Goal: Task Accomplishment & Management: Use online tool/utility

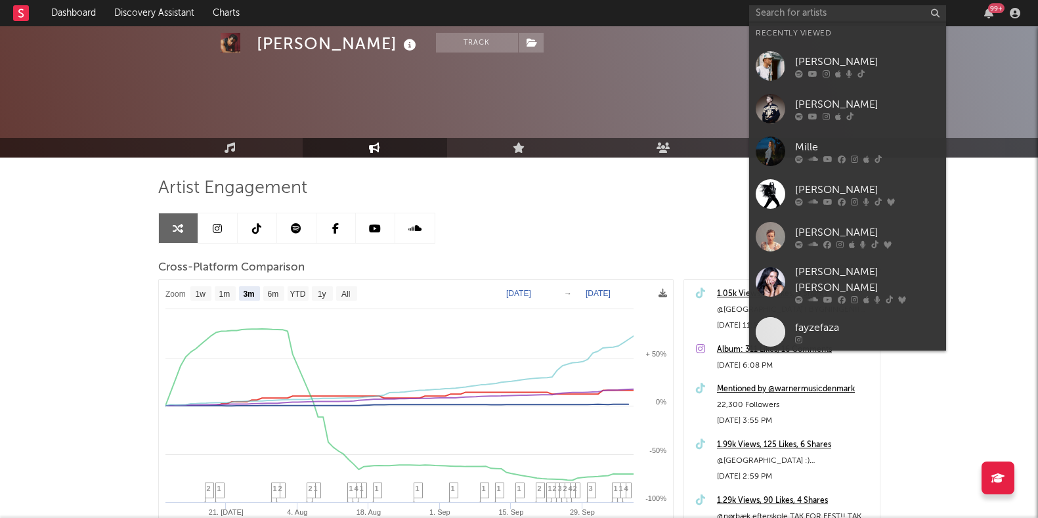
select select "3m"
click at [837, 14] on input "text" at bounding box center [847, 13] width 197 height 16
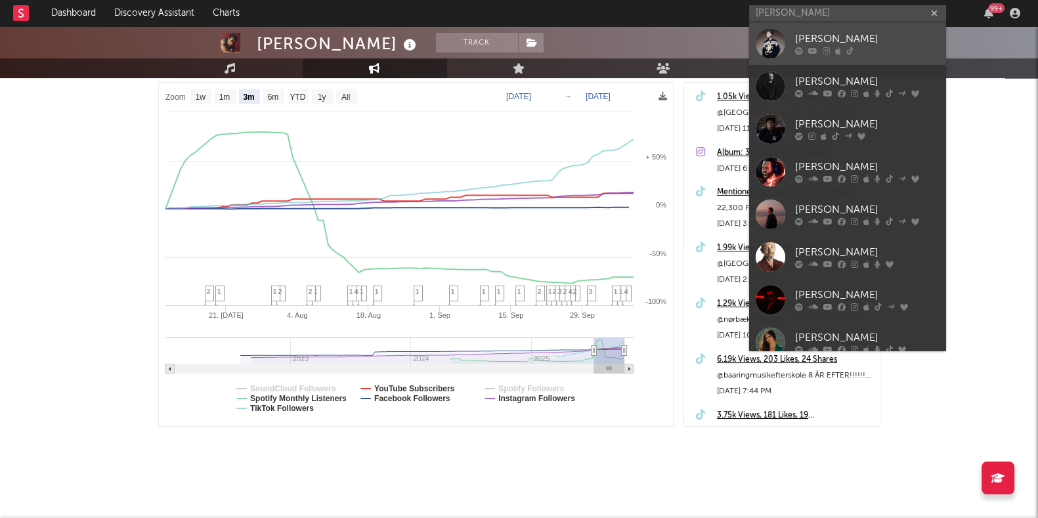
type input "[PERSON_NAME]"
click at [834, 37] on div "[PERSON_NAME]" at bounding box center [867, 40] width 144 height 16
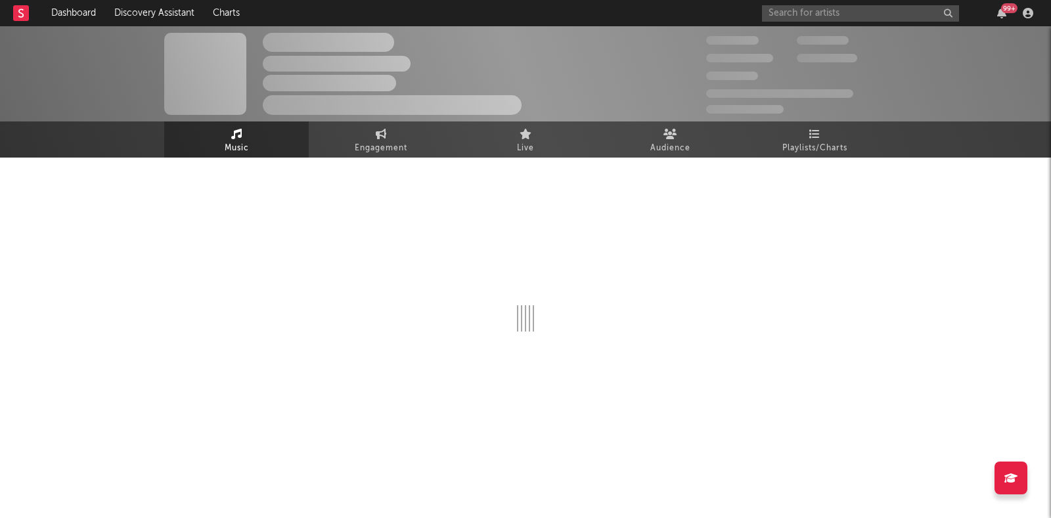
select select "1w"
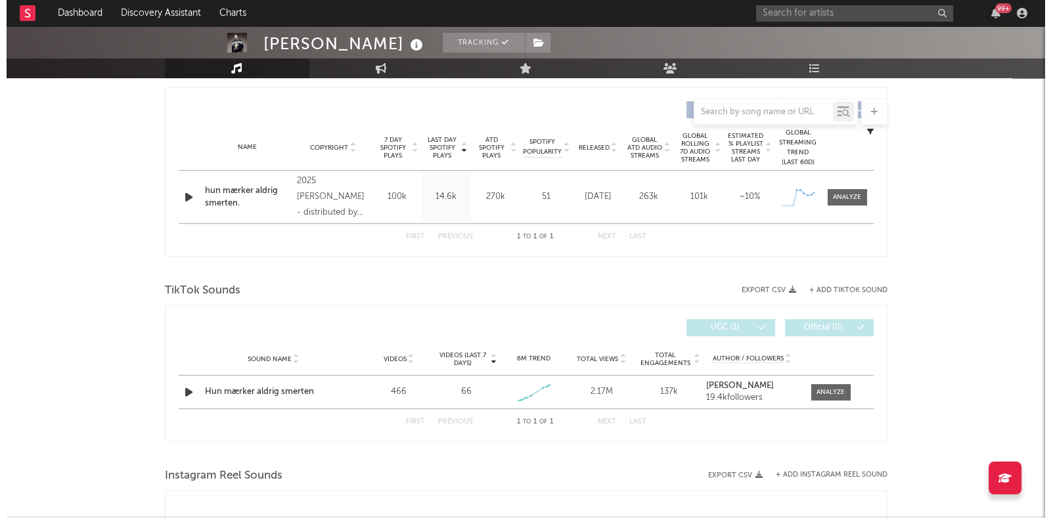
scroll to position [535, 0]
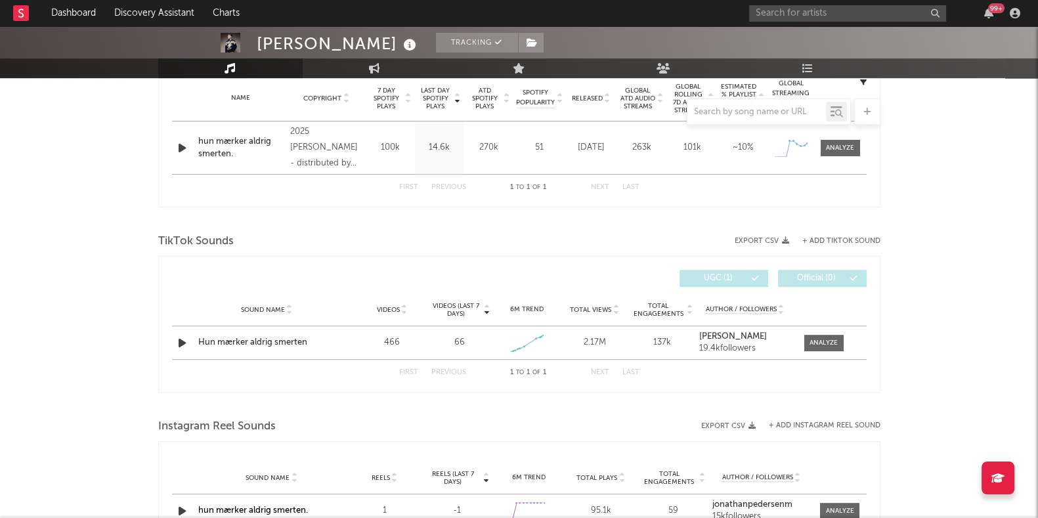
click at [843, 241] on button "+ Add TikTok Sound" at bounding box center [842, 241] width 78 height 7
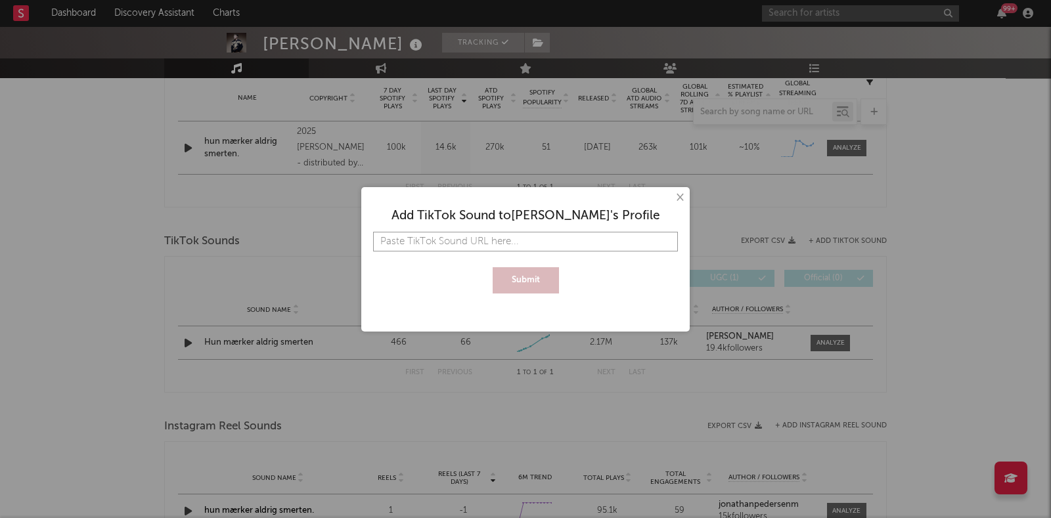
click at [487, 237] on input "text" at bounding box center [525, 242] width 305 height 20
paste input "[URL][DOMAIN_NAME]"
type input "[URL][DOMAIN_NAME]"
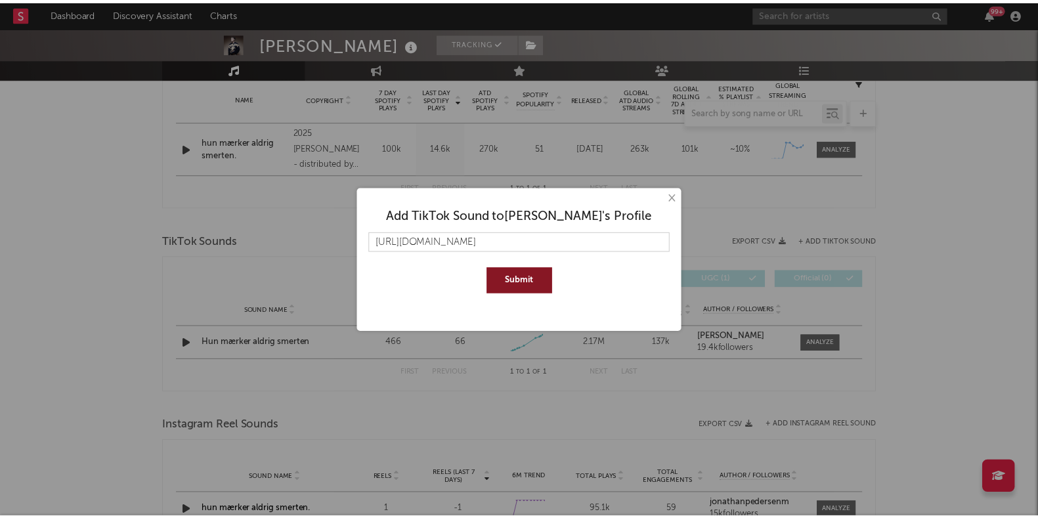
scroll to position [0, 0]
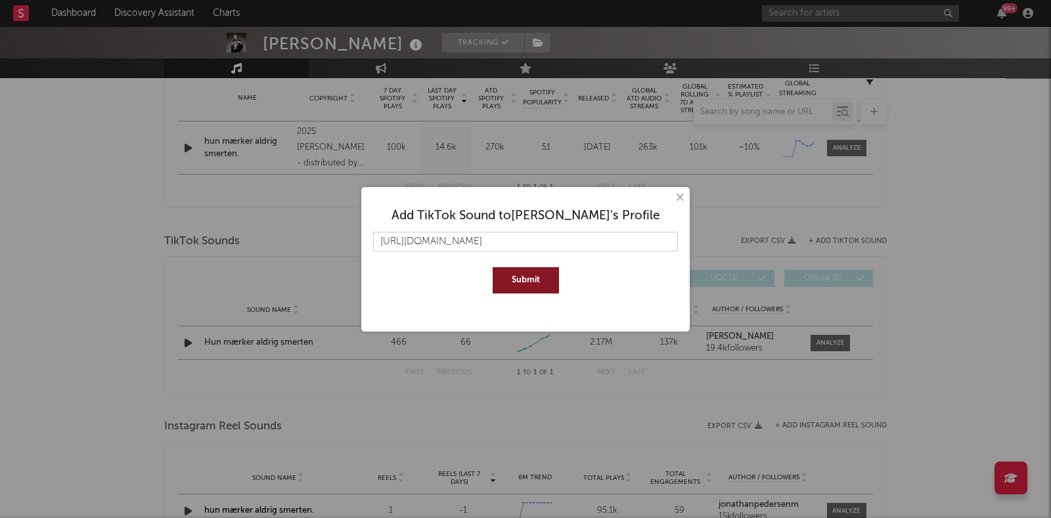
click at [532, 290] on button "Submit" at bounding box center [526, 280] width 66 height 26
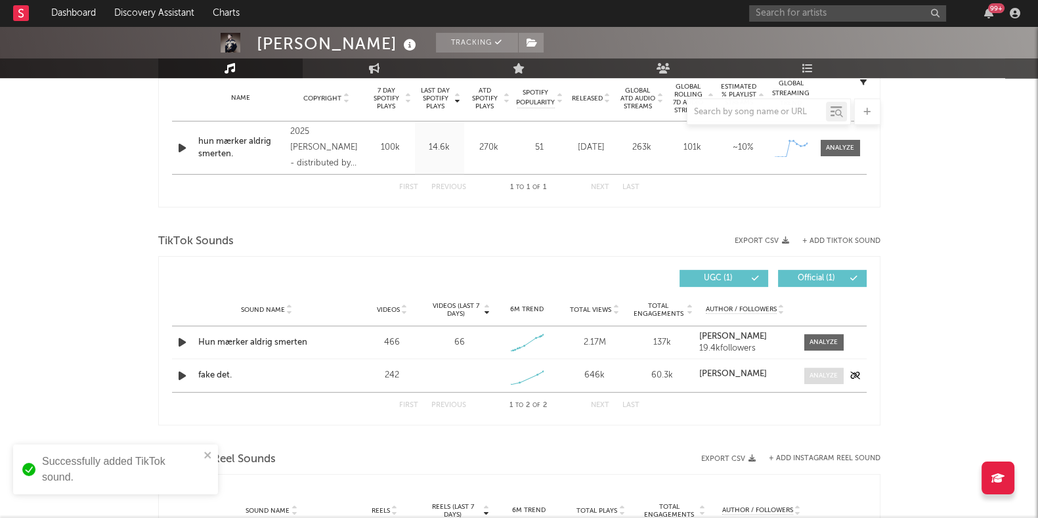
click at [812, 372] on div at bounding box center [824, 376] width 28 height 10
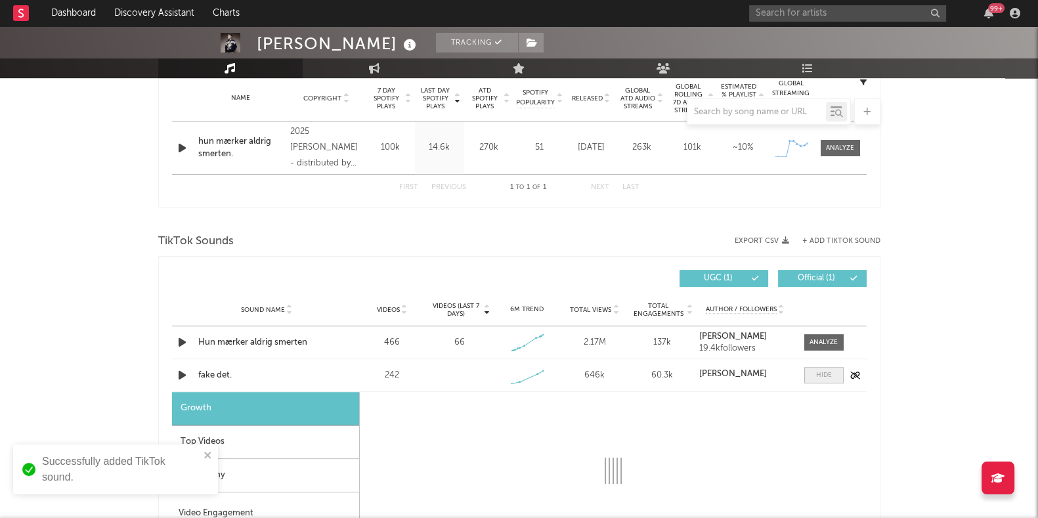
select select "1w"
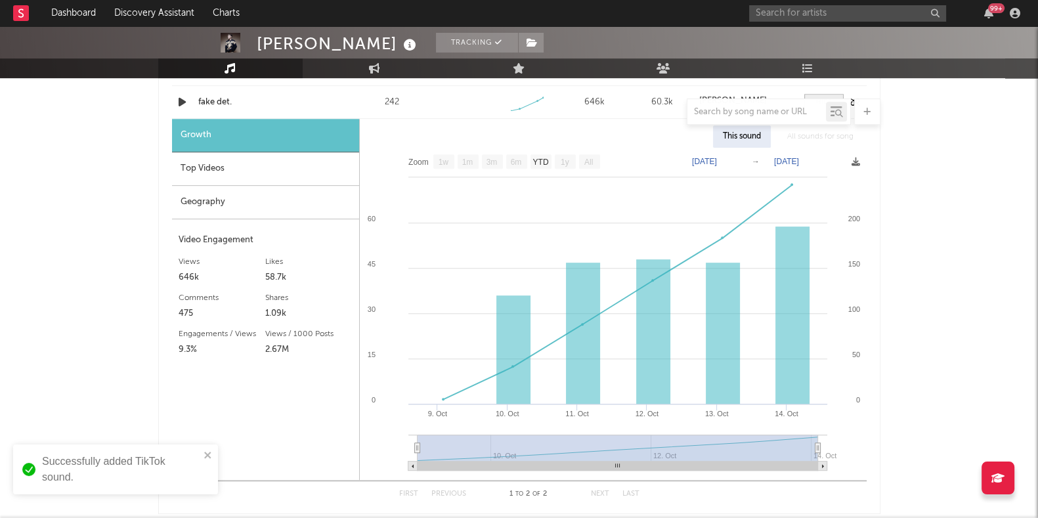
scroll to position [830, 0]
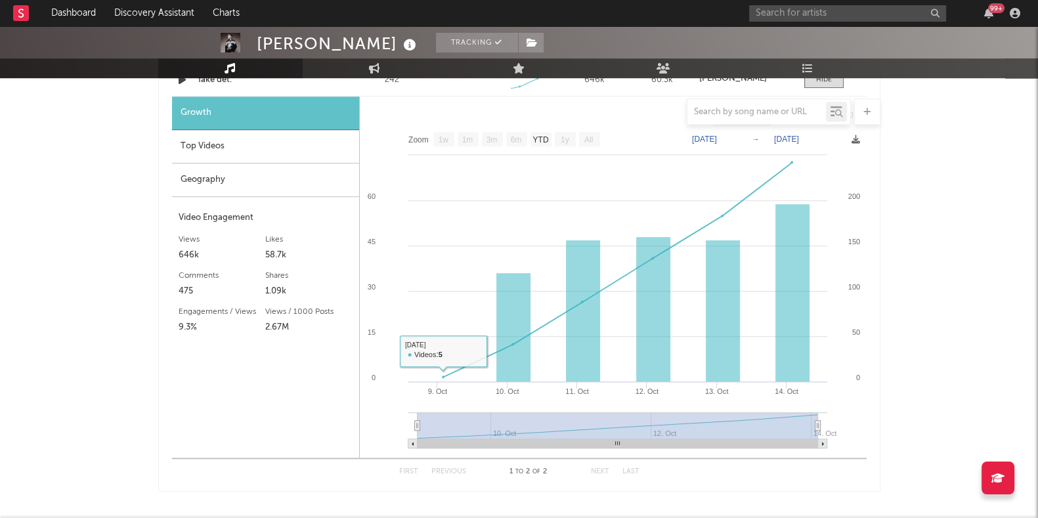
click at [276, 151] on div "Top Videos" at bounding box center [265, 146] width 187 height 33
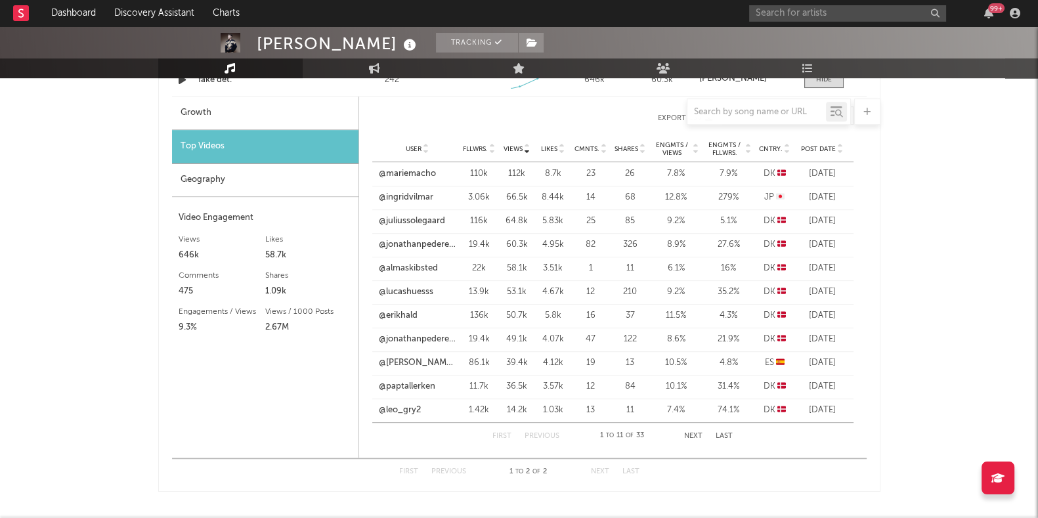
click at [260, 176] on div "Geography" at bounding box center [265, 180] width 187 height 33
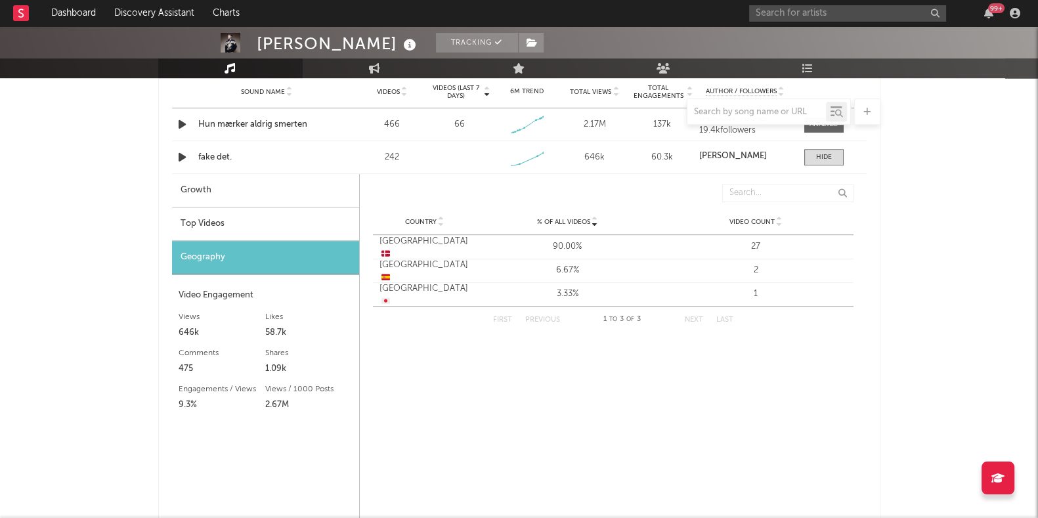
scroll to position [713, 0]
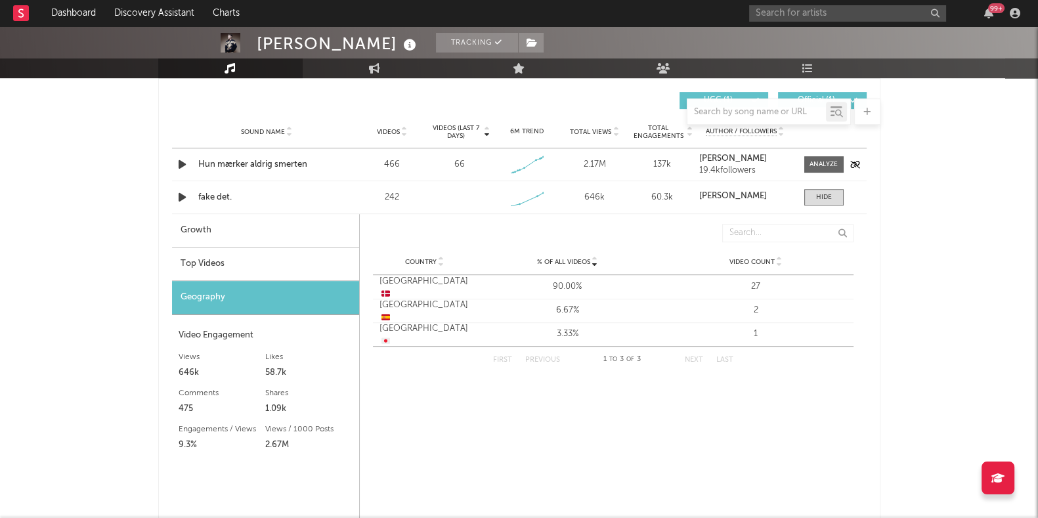
click at [262, 162] on div "Hun mærker aldrig smerten" at bounding box center [266, 164] width 137 height 13
click at [828, 158] on span at bounding box center [824, 164] width 39 height 16
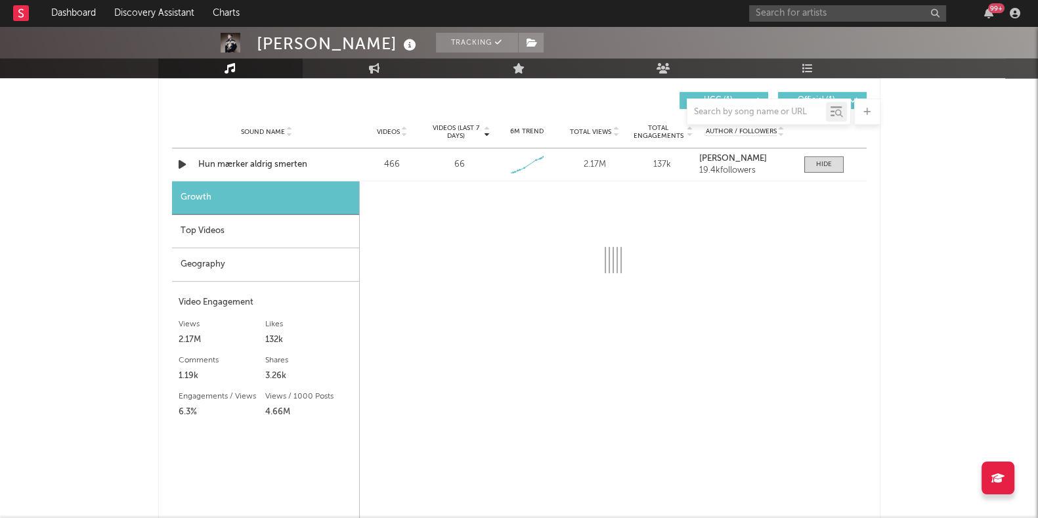
select select "1w"
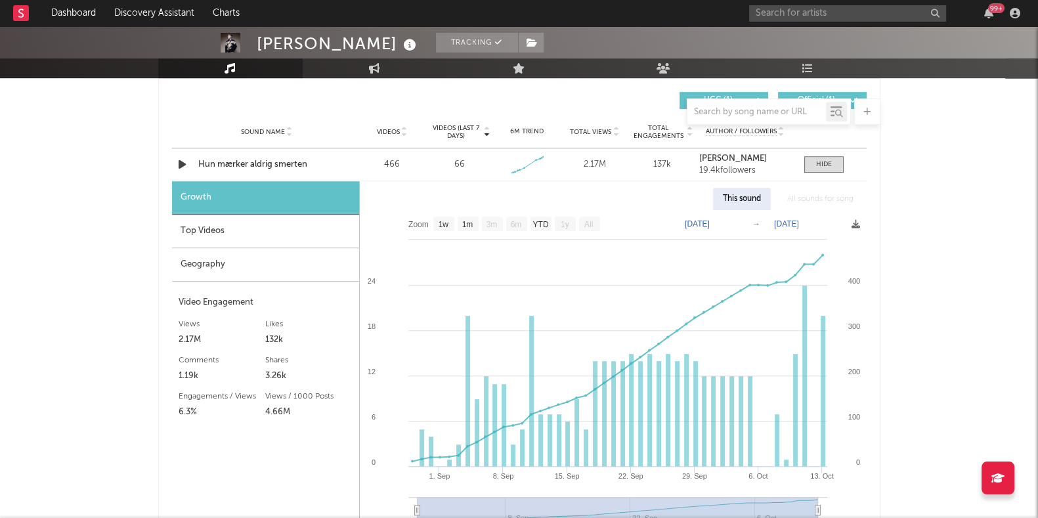
click at [258, 231] on div "Top Videos" at bounding box center [265, 231] width 187 height 33
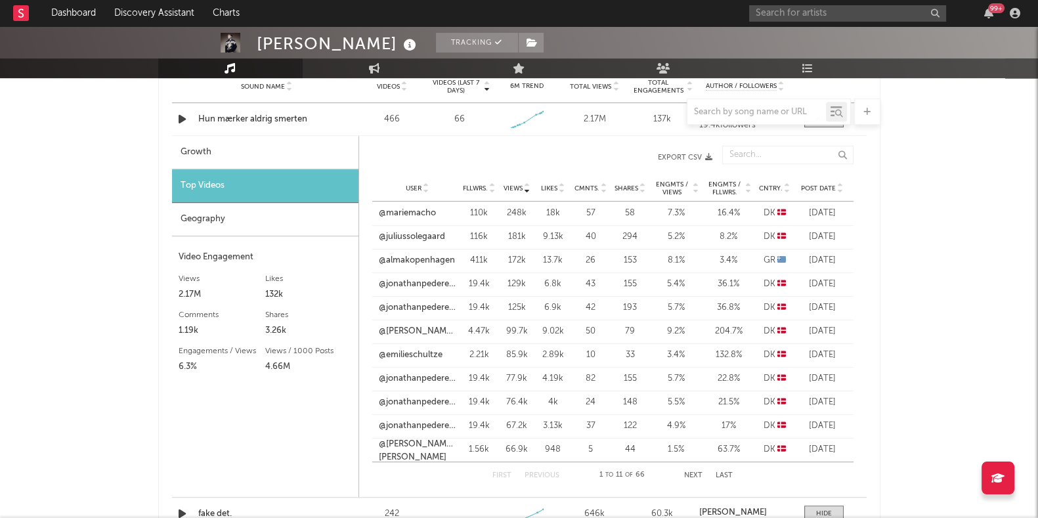
scroll to position [739, 0]
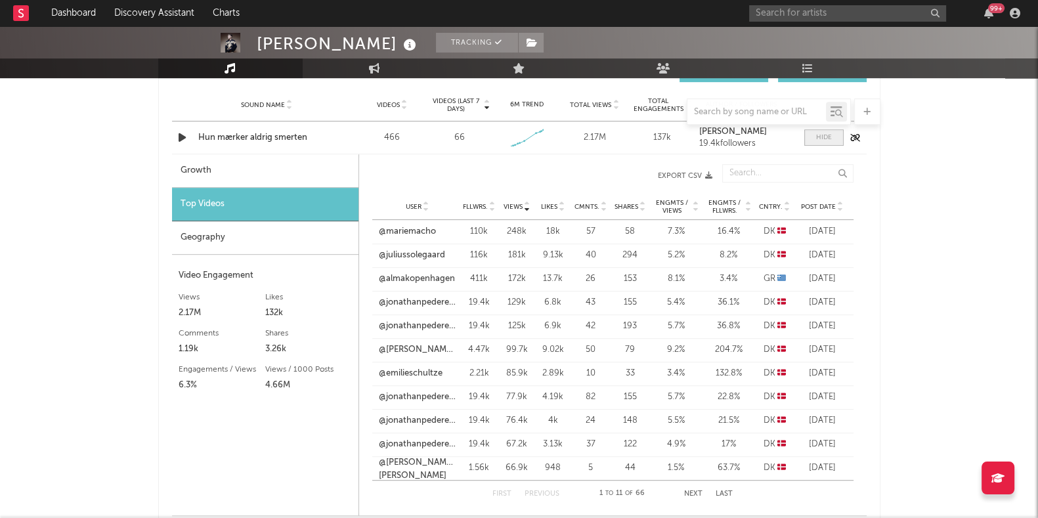
click at [834, 139] on span at bounding box center [824, 137] width 39 height 16
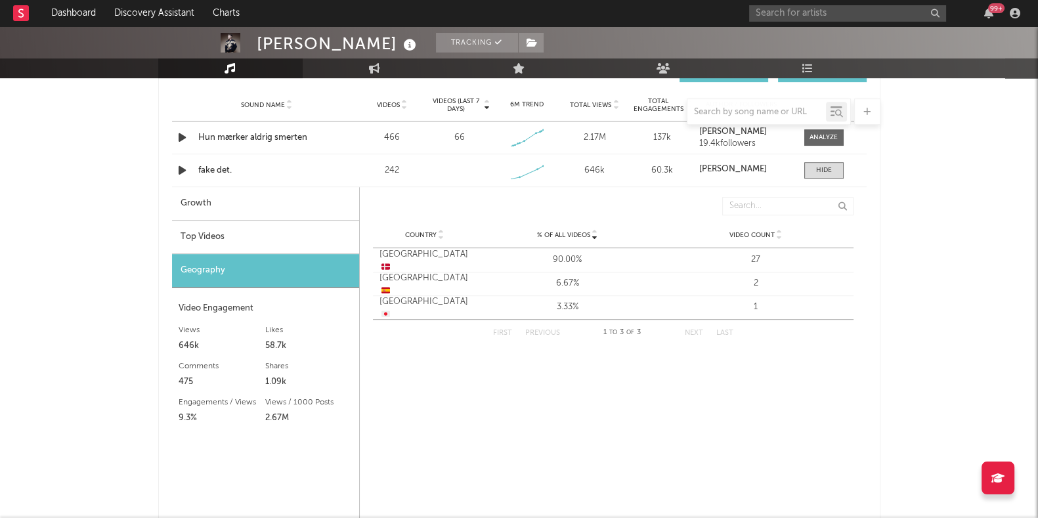
click at [250, 231] on div "Top Videos" at bounding box center [265, 237] width 187 height 33
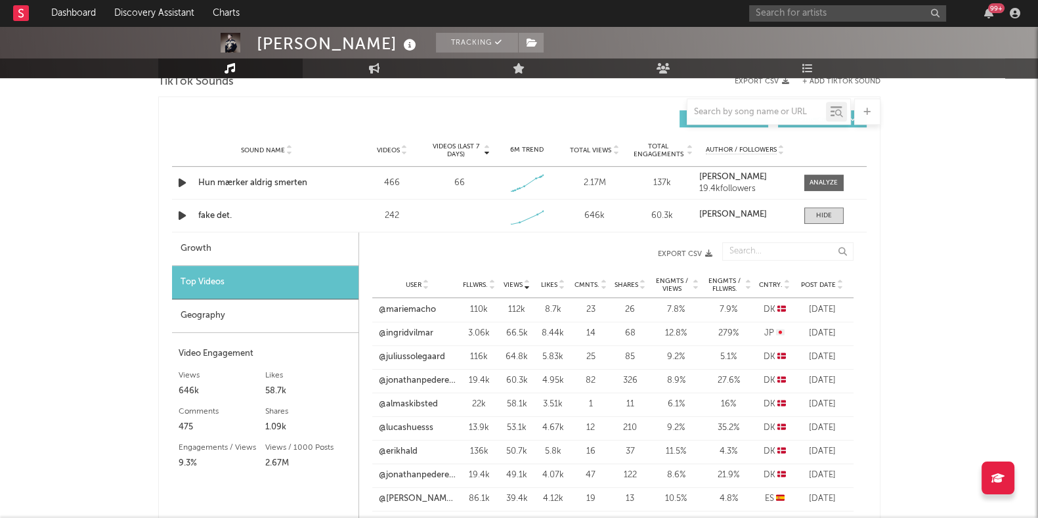
scroll to position [693, 0]
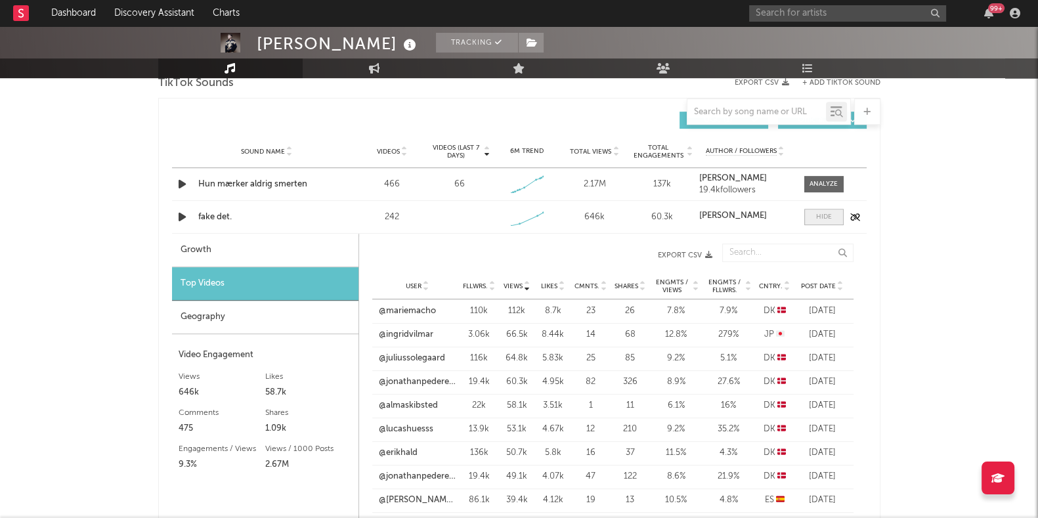
click at [813, 216] on span at bounding box center [824, 217] width 39 height 16
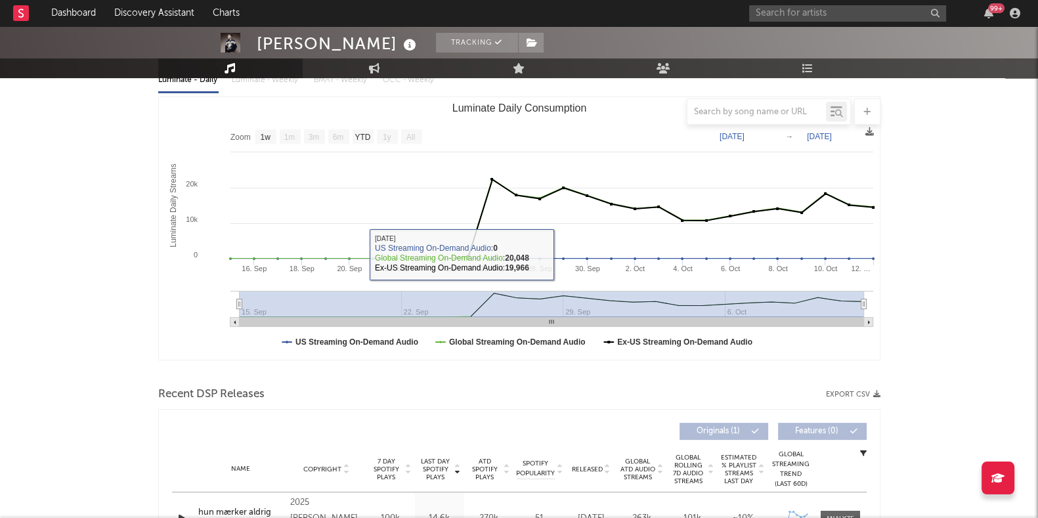
scroll to position [0, 0]
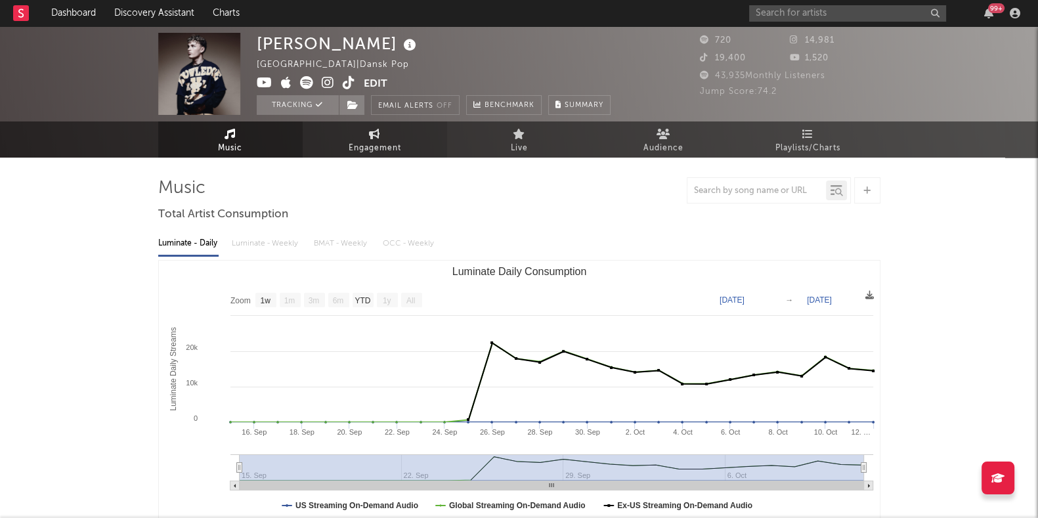
click at [384, 146] on span "Engagement" at bounding box center [375, 149] width 53 height 16
select select "1w"
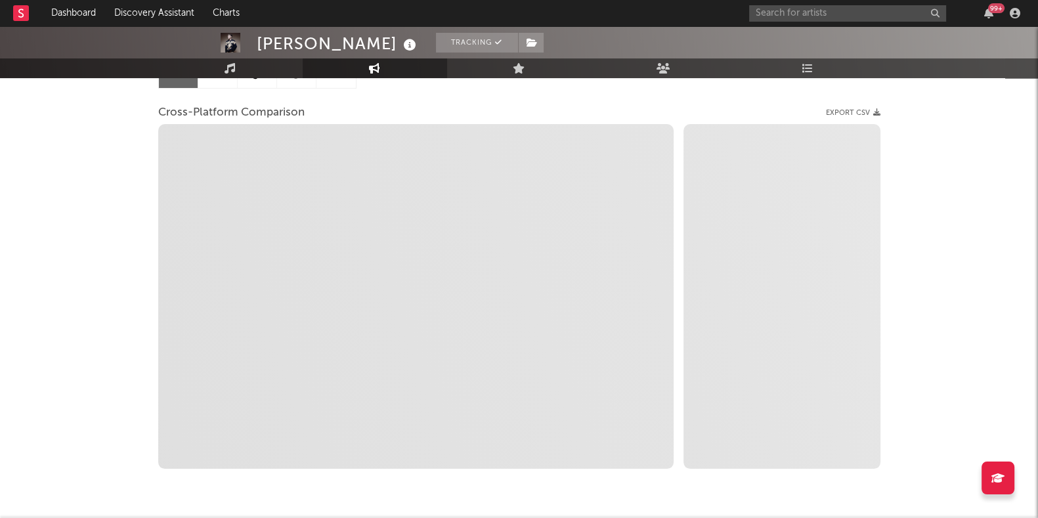
scroll to position [197, 0]
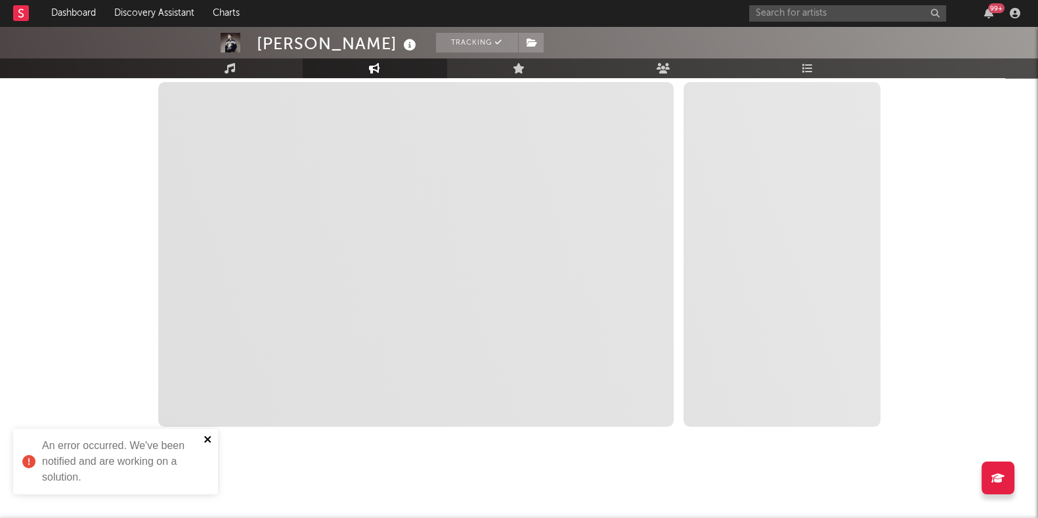
click at [209, 437] on icon "close" at bounding box center [207, 439] width 7 height 7
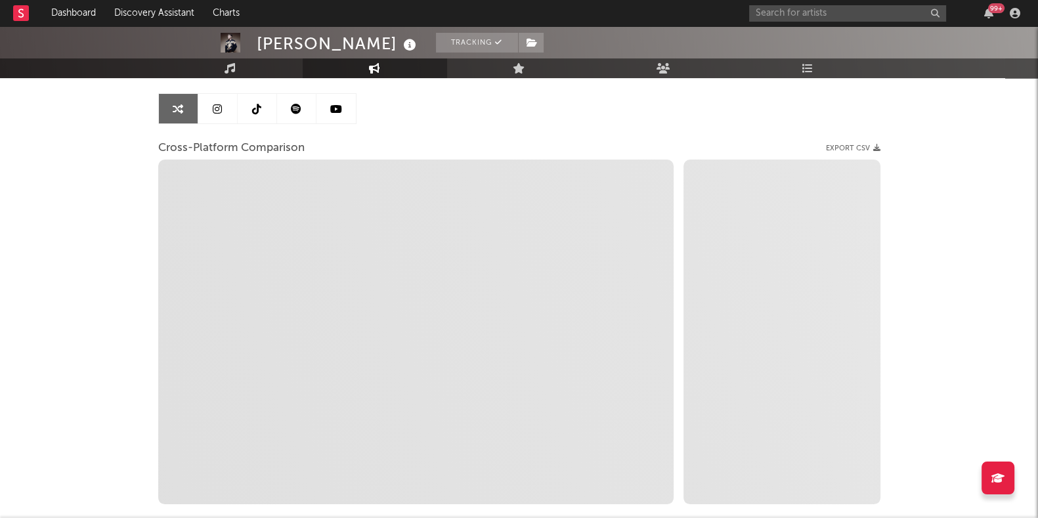
scroll to position [0, 0]
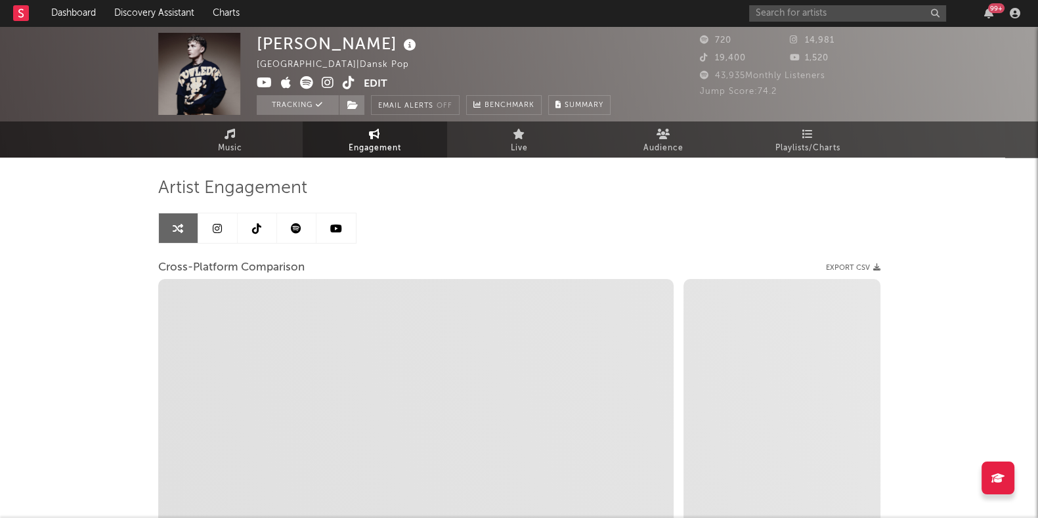
click at [358, 146] on span "Engagement" at bounding box center [375, 149] width 53 height 16
click at [246, 139] on link "Music" at bounding box center [230, 139] width 144 height 36
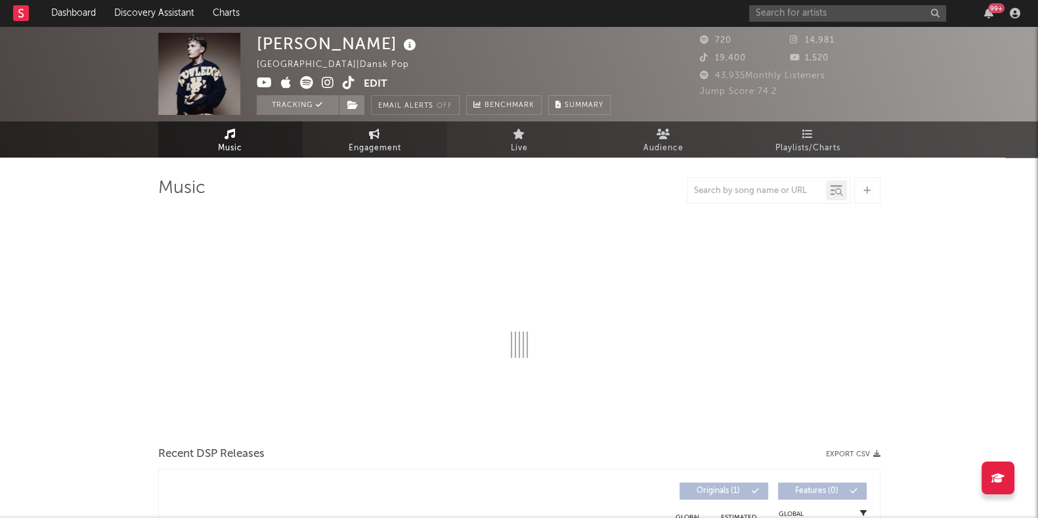
select select "1w"
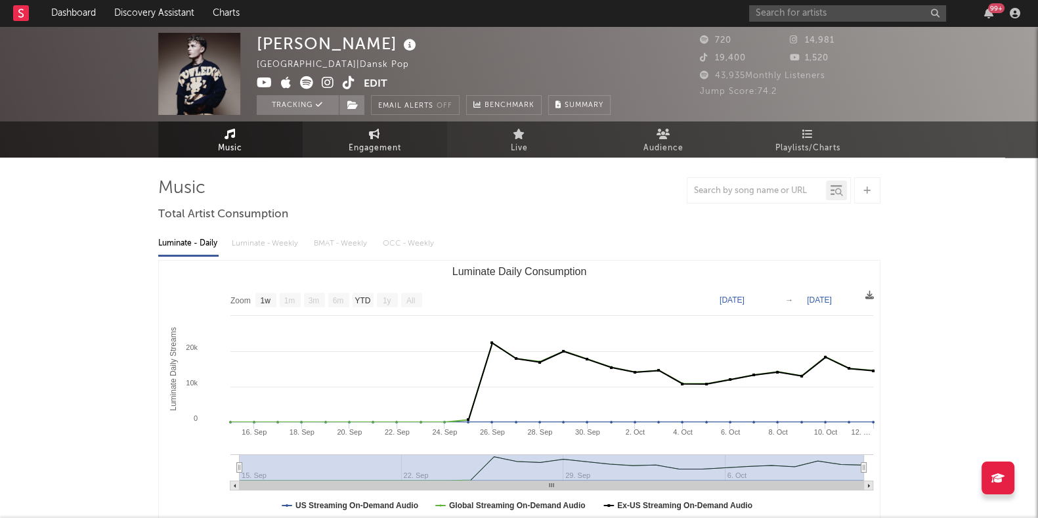
click at [384, 141] on span "Engagement" at bounding box center [375, 149] width 53 height 16
select select "1w"
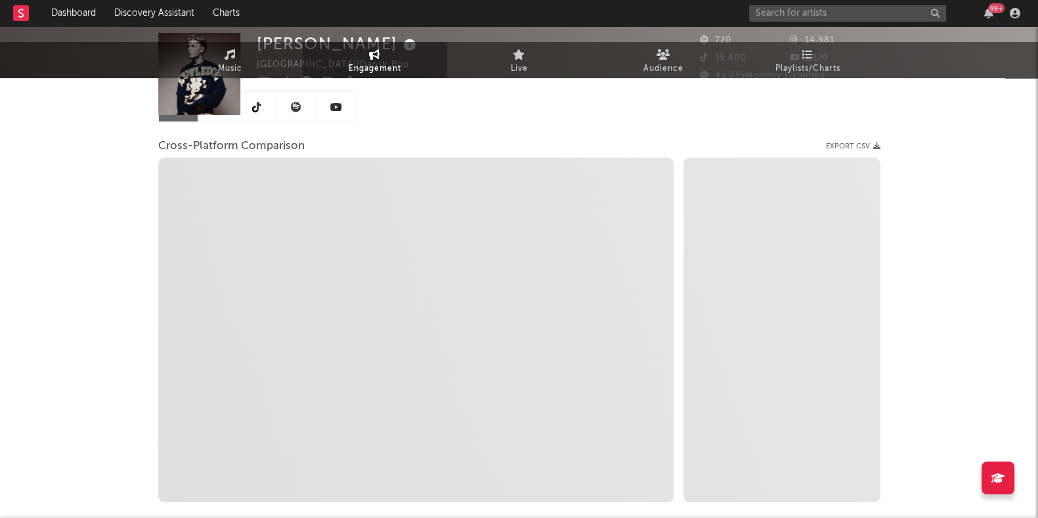
select select "1m"
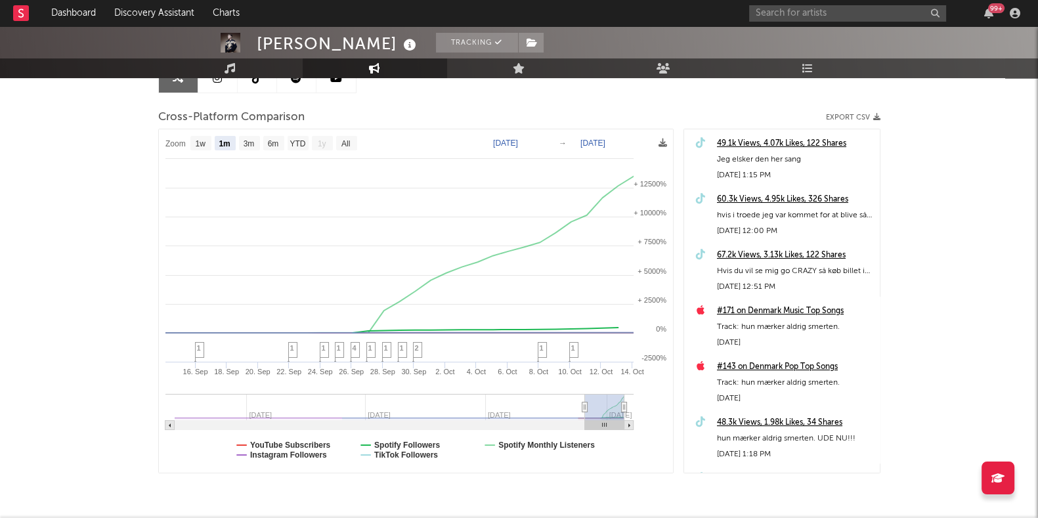
scroll to position [154, 0]
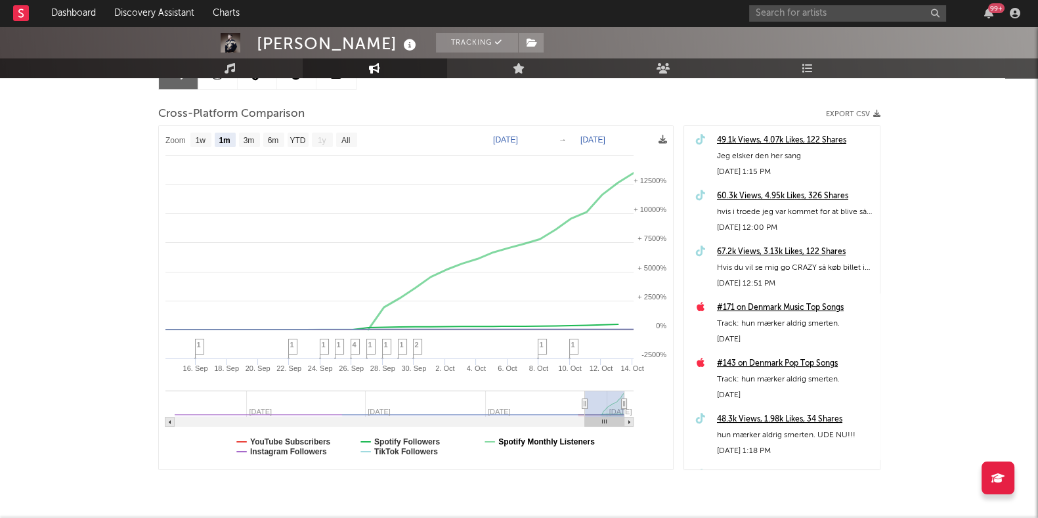
click at [544, 437] on text "Spotify Monthly Listeners" at bounding box center [546, 441] width 97 height 9
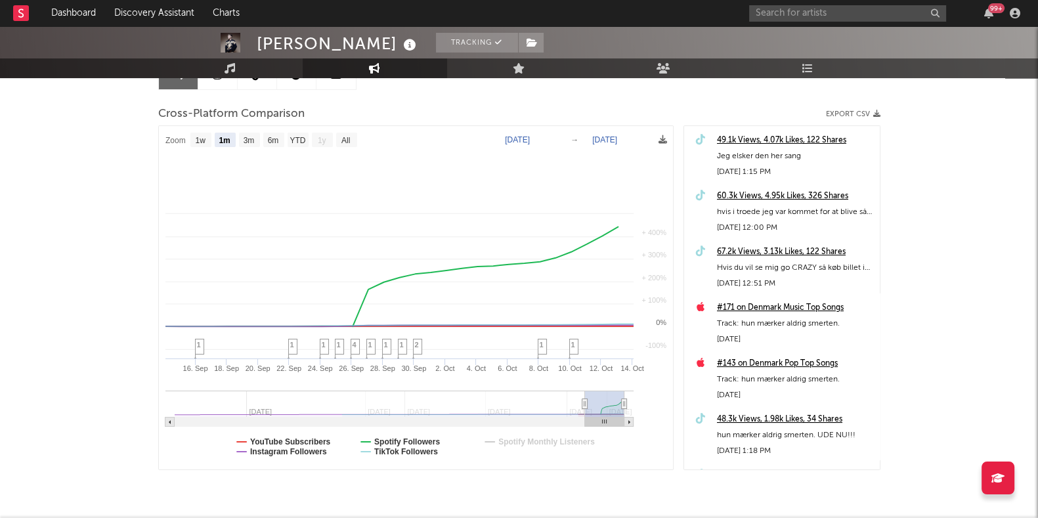
select select "1m"
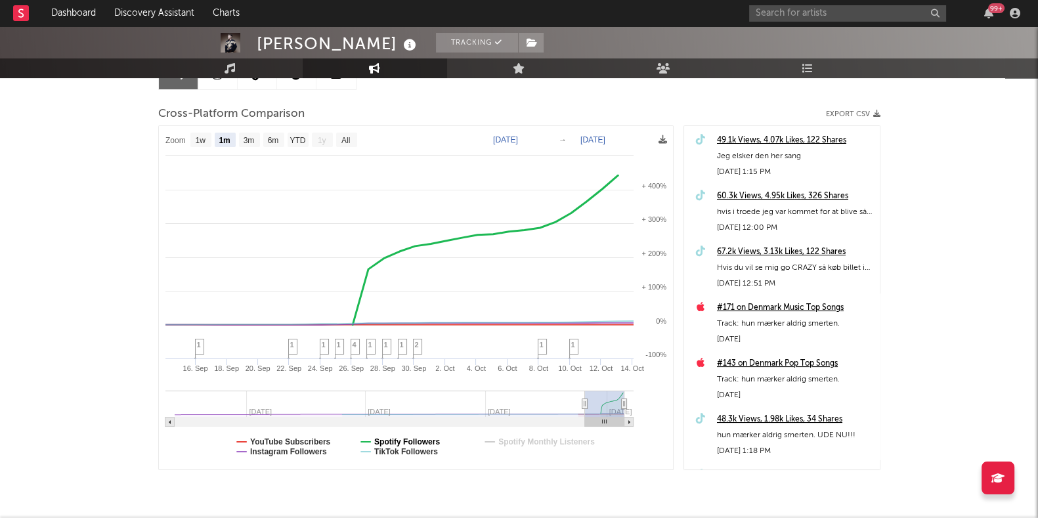
click at [420, 440] on text "Spotify Followers" at bounding box center [407, 441] width 66 height 9
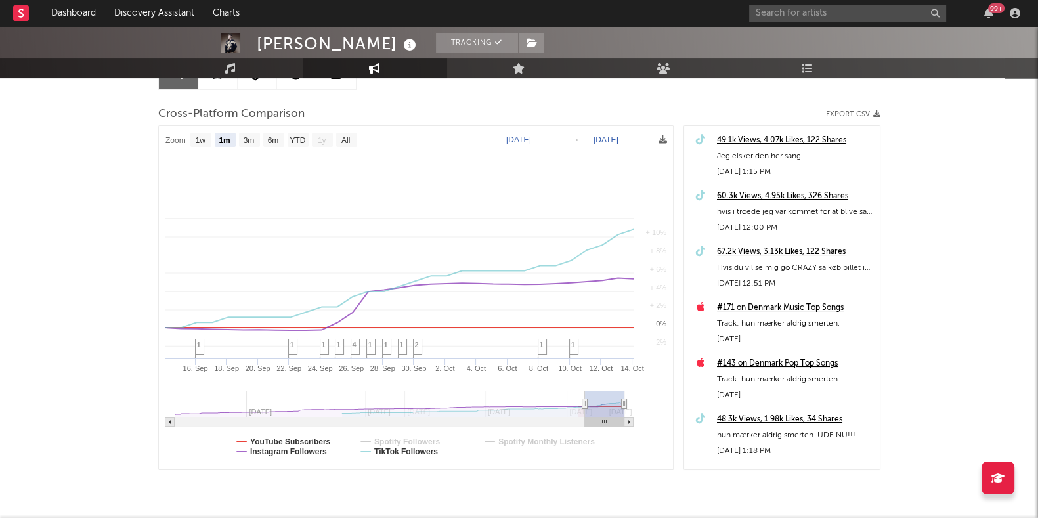
select select "1m"
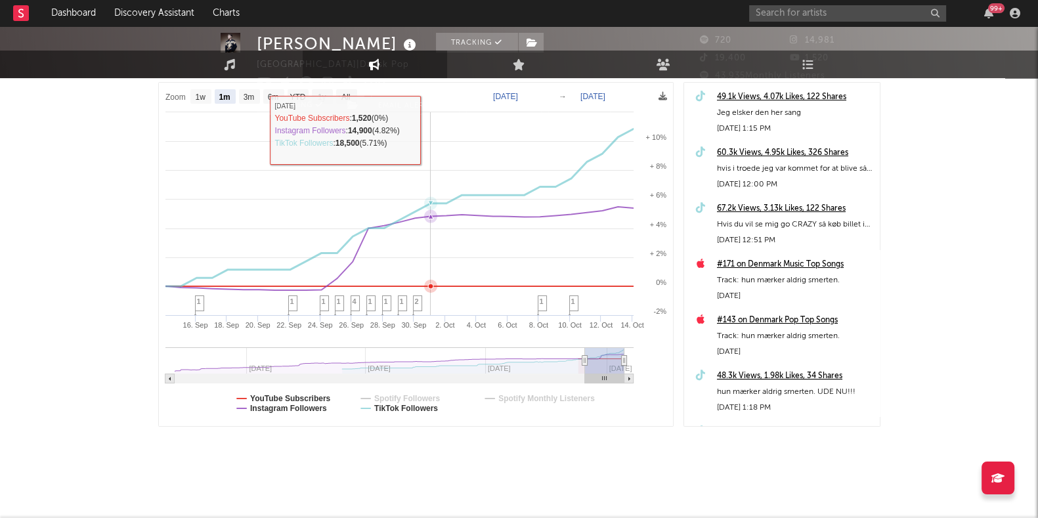
scroll to position [0, 0]
